Goal: Task Accomplishment & Management: Use online tool/utility

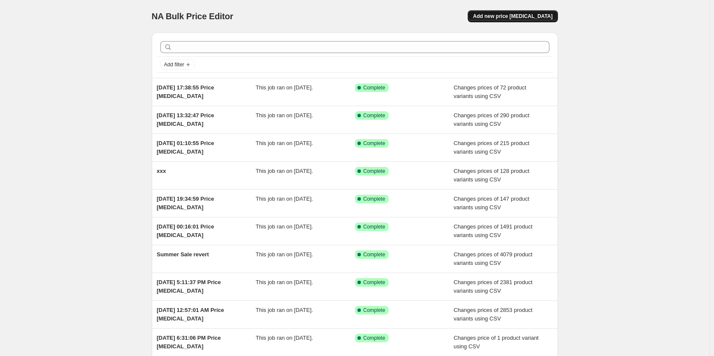
click at [549, 18] on span "Add new price [MEDICAL_DATA]" at bounding box center [513, 16] width 80 height 7
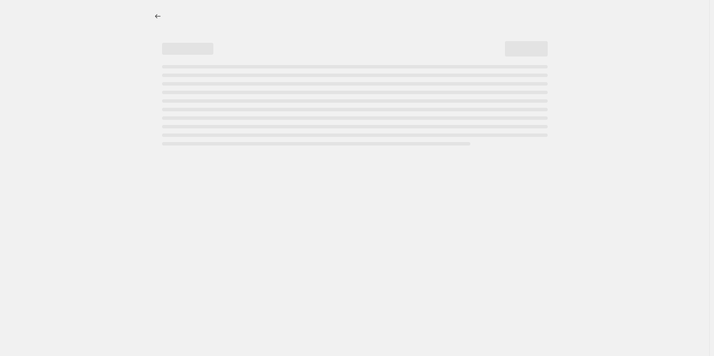
select select "percentage"
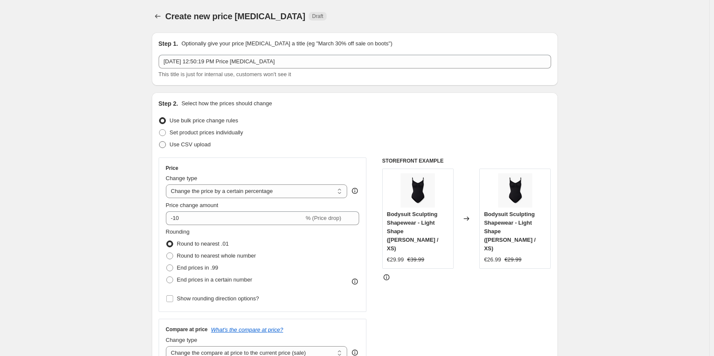
click at [166, 143] on span at bounding box center [162, 144] width 7 height 7
click at [159, 142] on input "Use CSV upload" at bounding box center [159, 141] width 0 height 0
radio input "true"
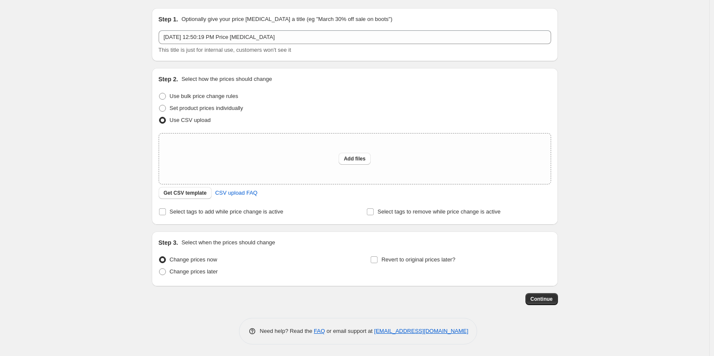
scroll to position [26, 0]
click at [201, 194] on span "Get CSV template" at bounding box center [185, 191] width 43 height 7
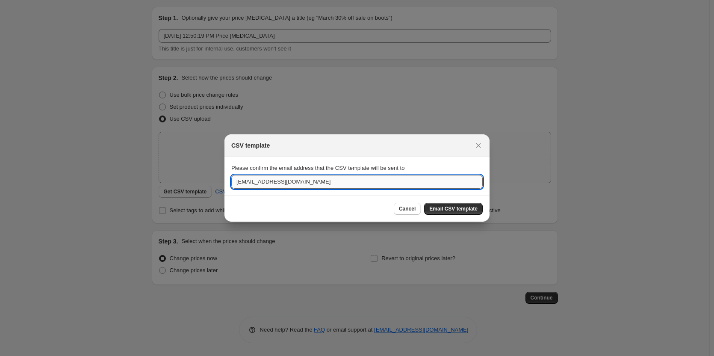
click at [307, 186] on input "[EMAIL_ADDRESS][DOMAIN_NAME]" at bounding box center [356, 182] width 251 height 14
click at [342, 181] on input "[EMAIL_ADDRESS][DOMAIN_NAME]" at bounding box center [356, 182] width 251 height 14
type input "o"
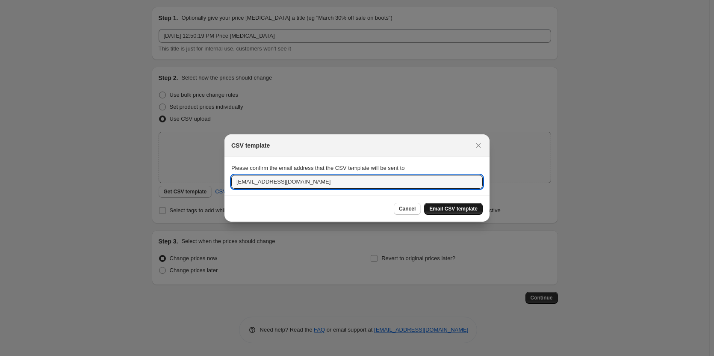
type input "[EMAIL_ADDRESS][DOMAIN_NAME]"
click at [463, 207] on span "Email CSV template" at bounding box center [453, 208] width 48 height 7
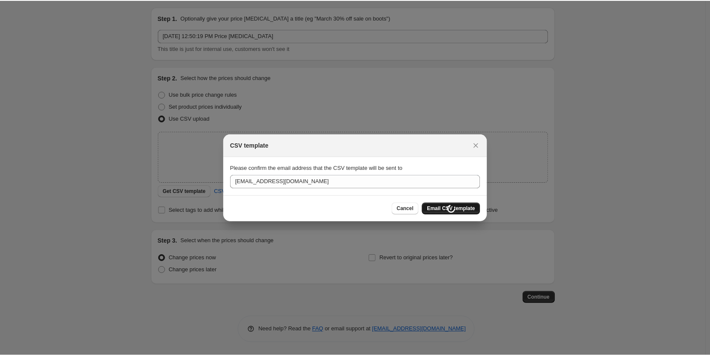
scroll to position [26, 0]
